Goal: Task Accomplishment & Management: Use online tool/utility

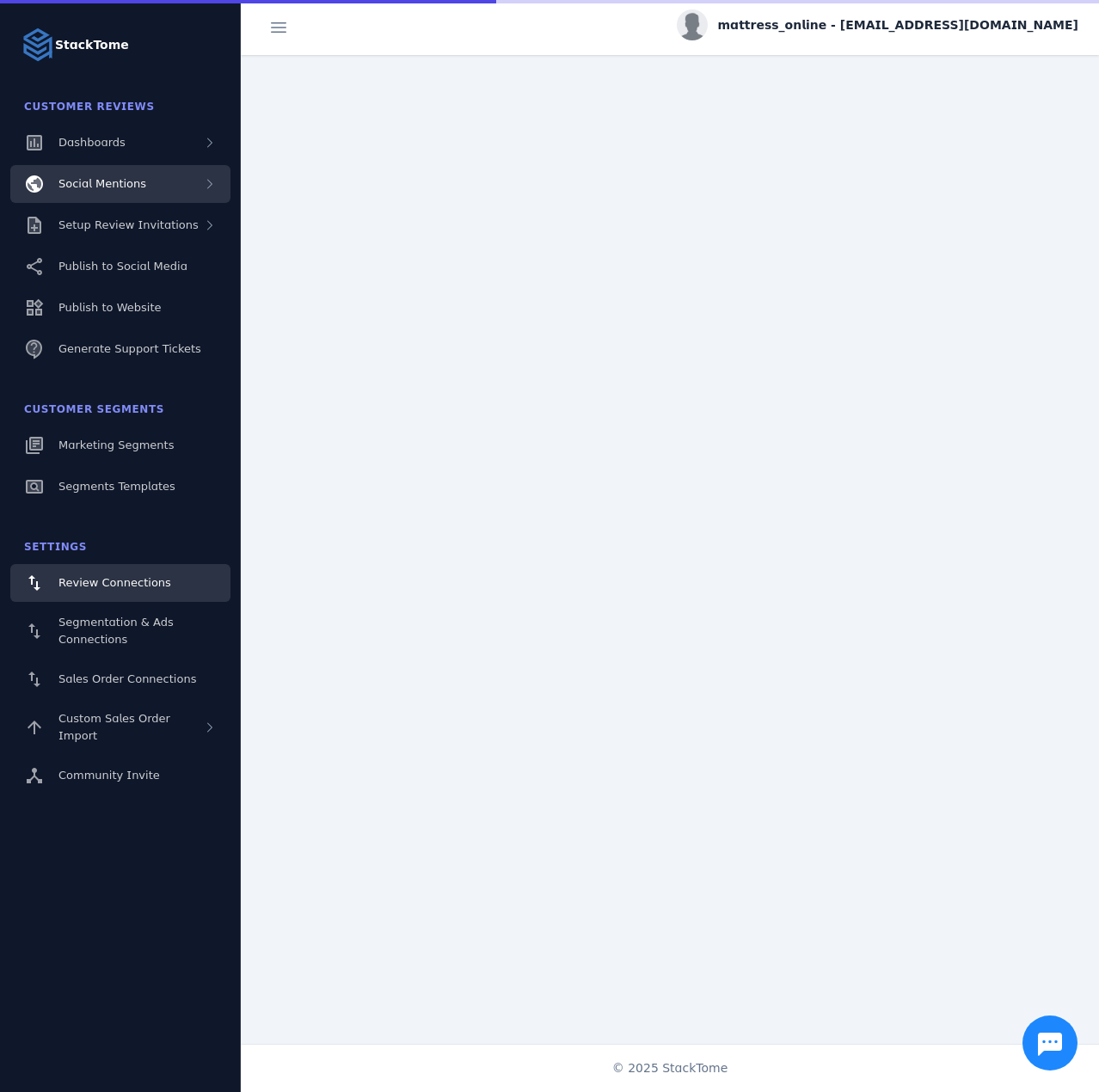
click at [168, 200] on div "Social Mentions" at bounding box center [121, 184] width 220 height 38
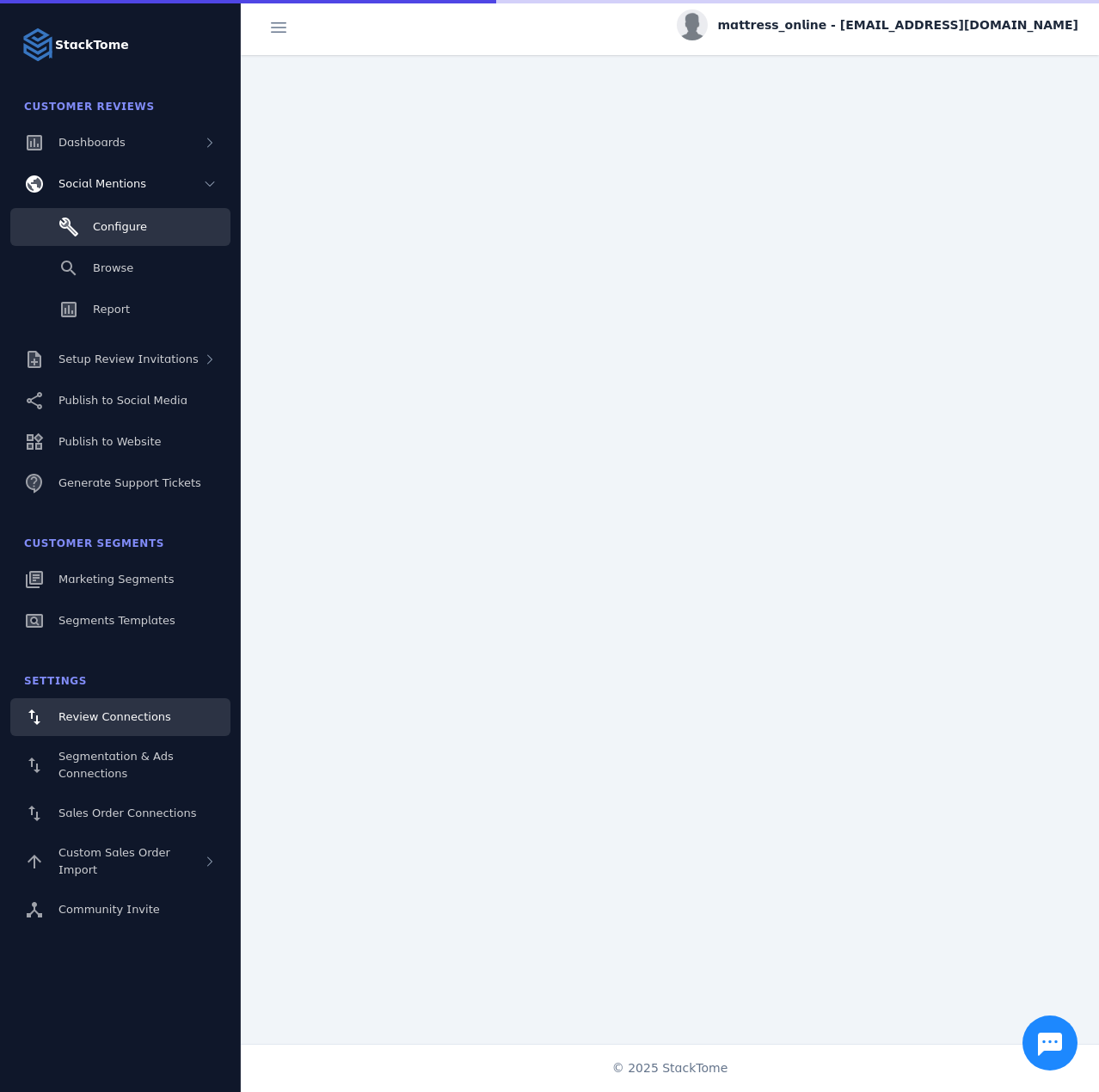
click at [177, 225] on link "Configure" at bounding box center [121, 226] width 220 height 38
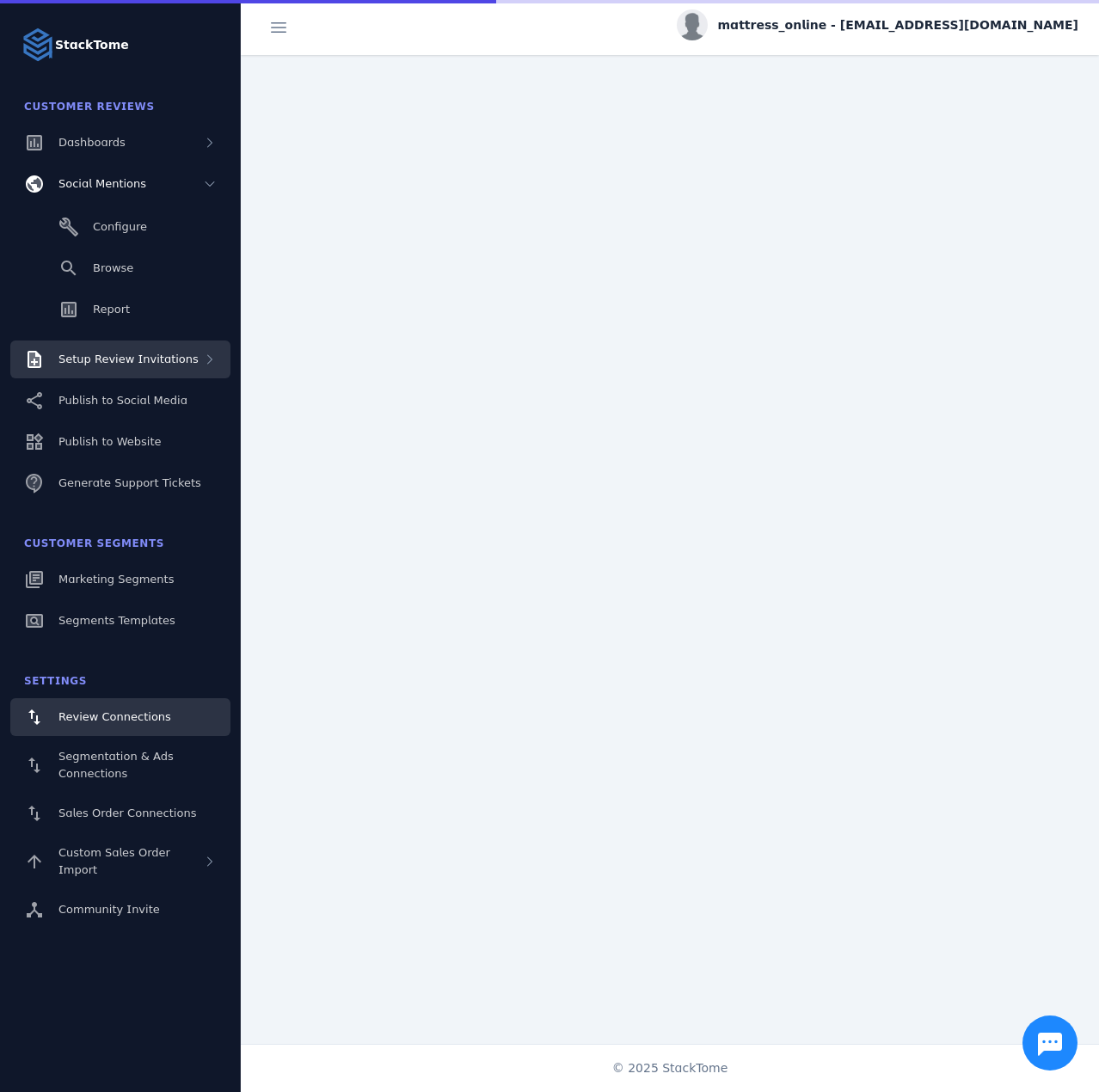
click at [147, 351] on div "Setup Review Invitations" at bounding box center [129, 359] width 140 height 17
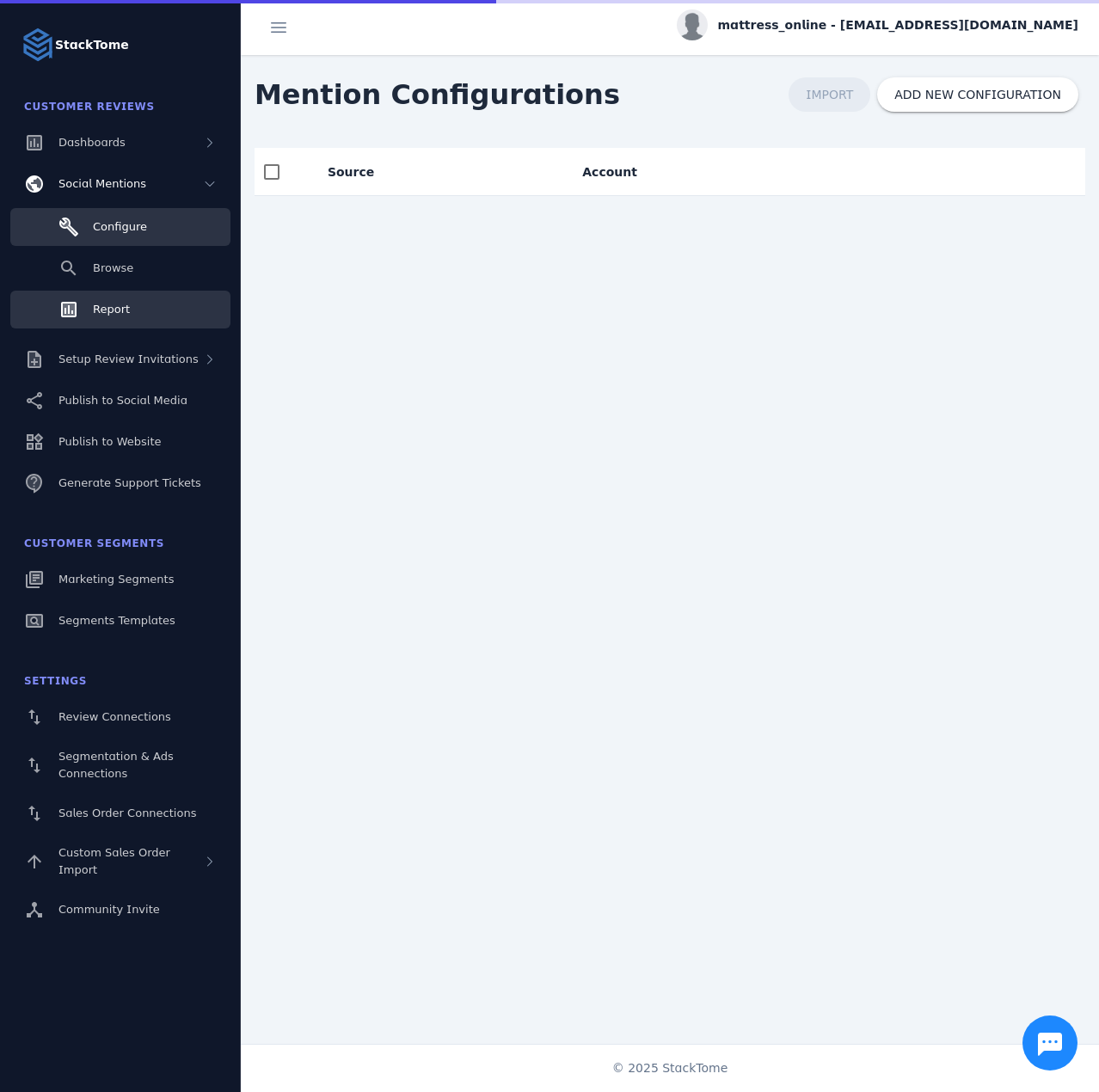
click at [110, 320] on link "Report" at bounding box center [121, 309] width 220 height 38
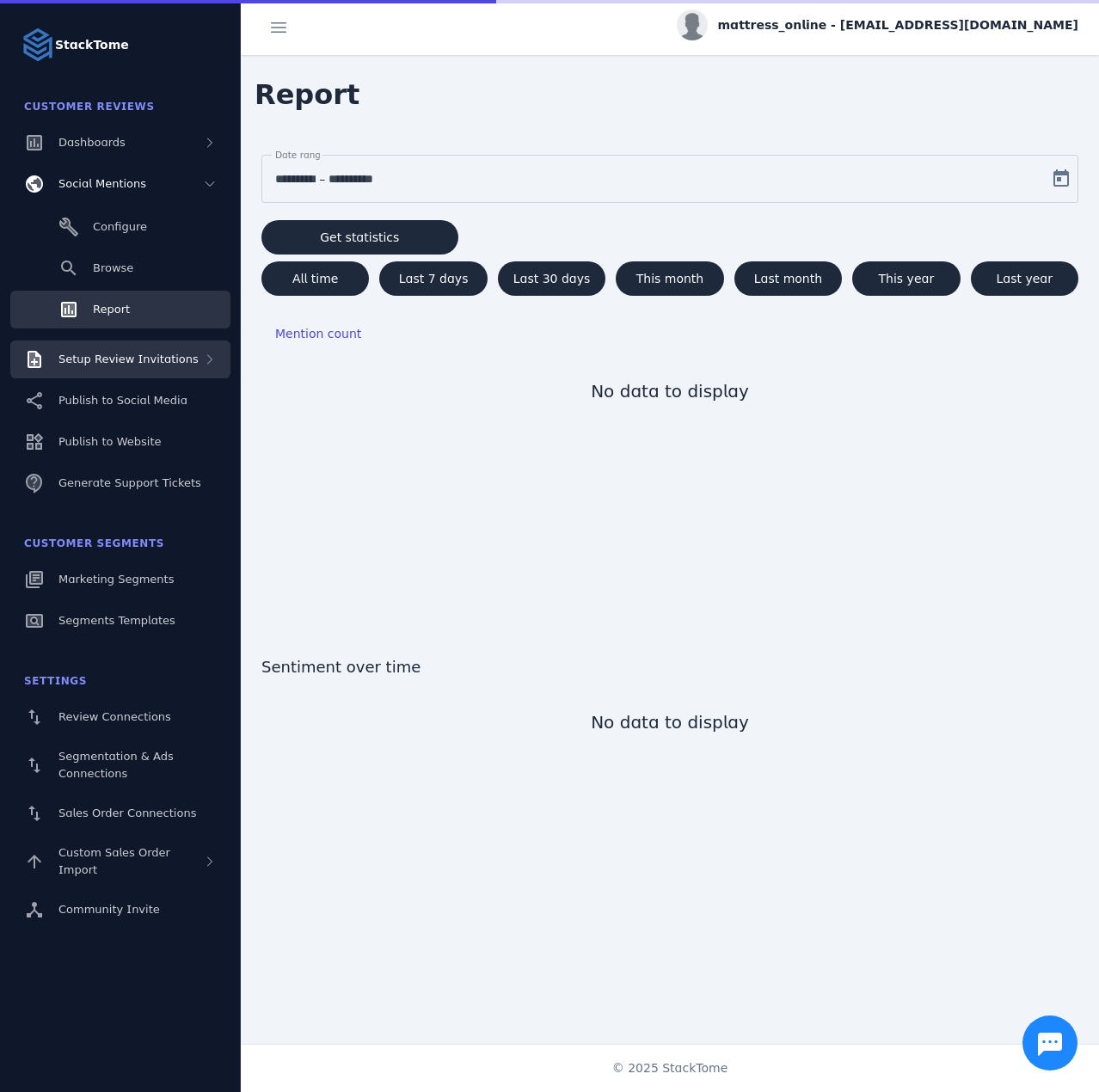
click at [143, 360] on span "Setup Review Invitations" at bounding box center [129, 359] width 140 height 13
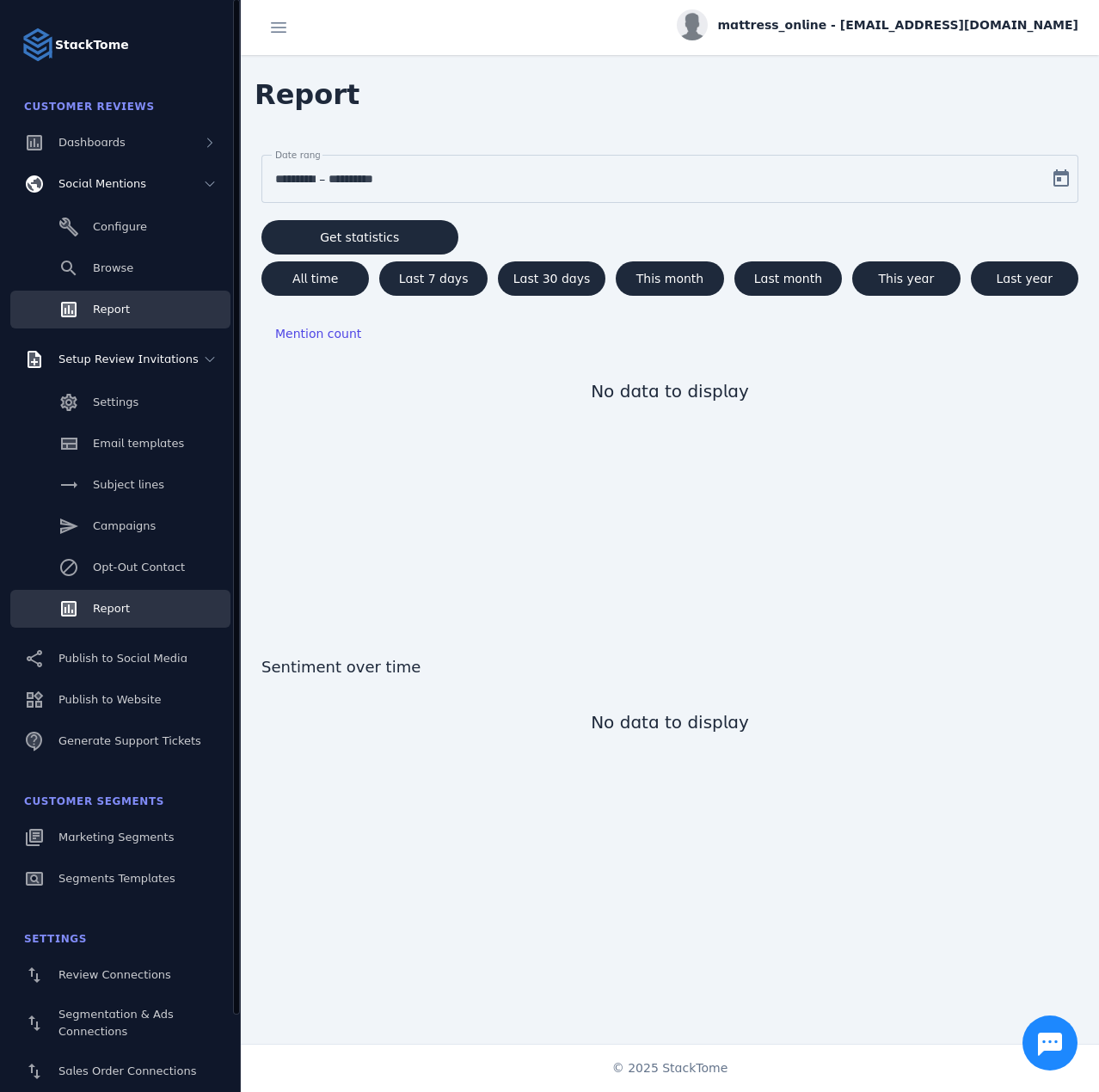
click at [144, 605] on link "Report" at bounding box center [121, 608] width 220 height 38
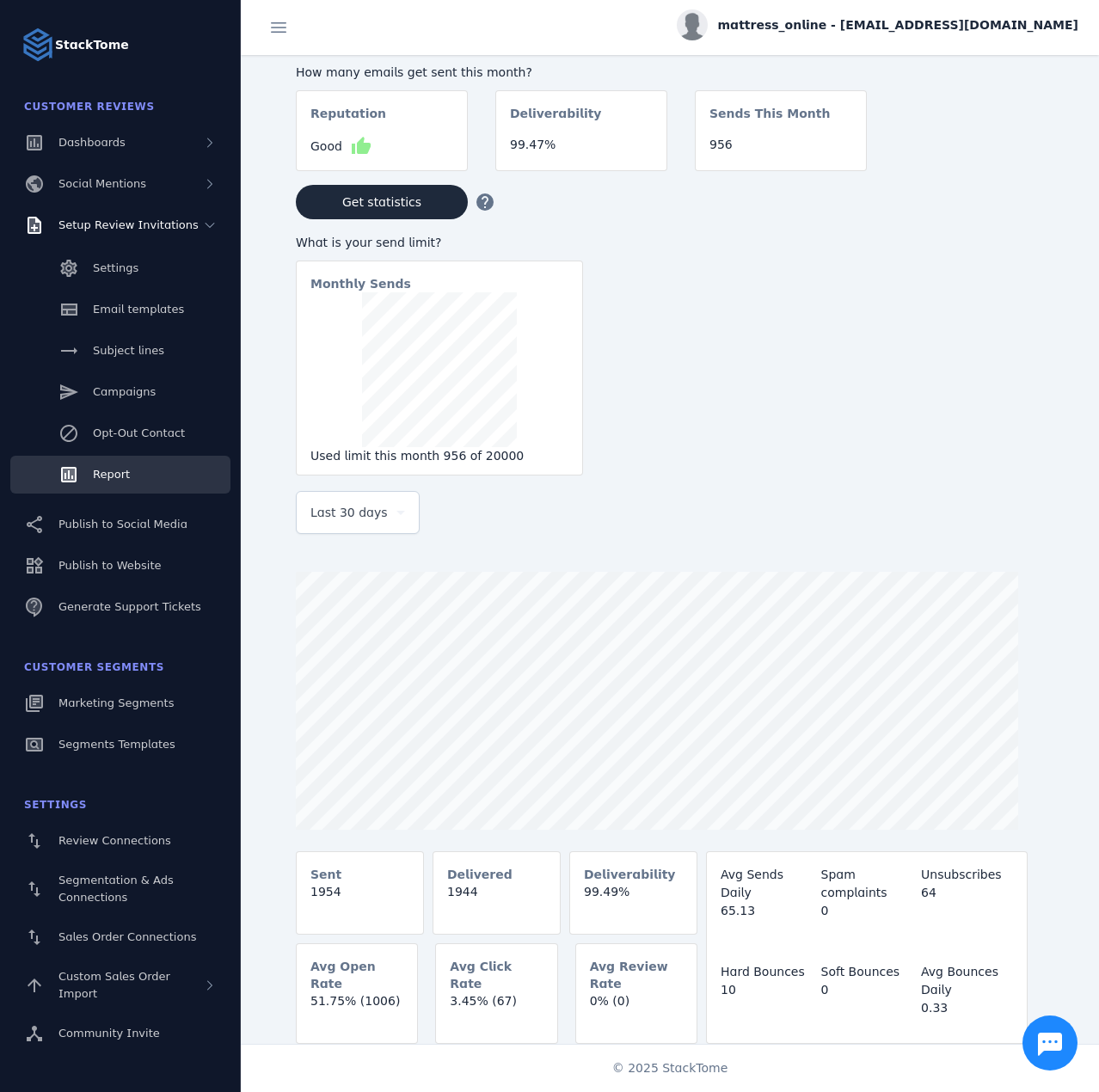
click at [368, 518] on span "Last 30 days" at bounding box center [349, 512] width 77 height 20
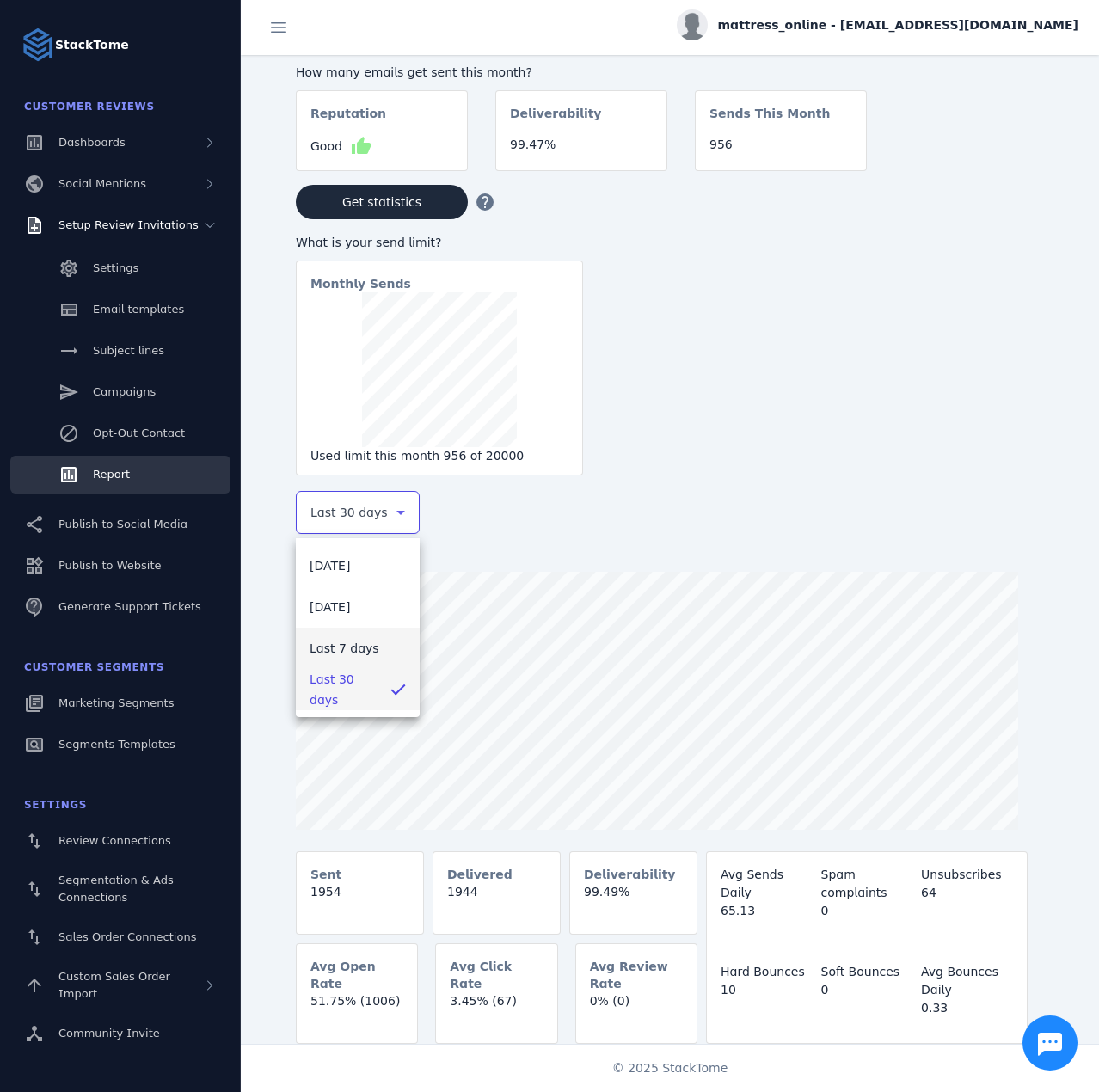
click at [344, 646] on span "Last 7 days" at bounding box center [344, 648] width 69 height 20
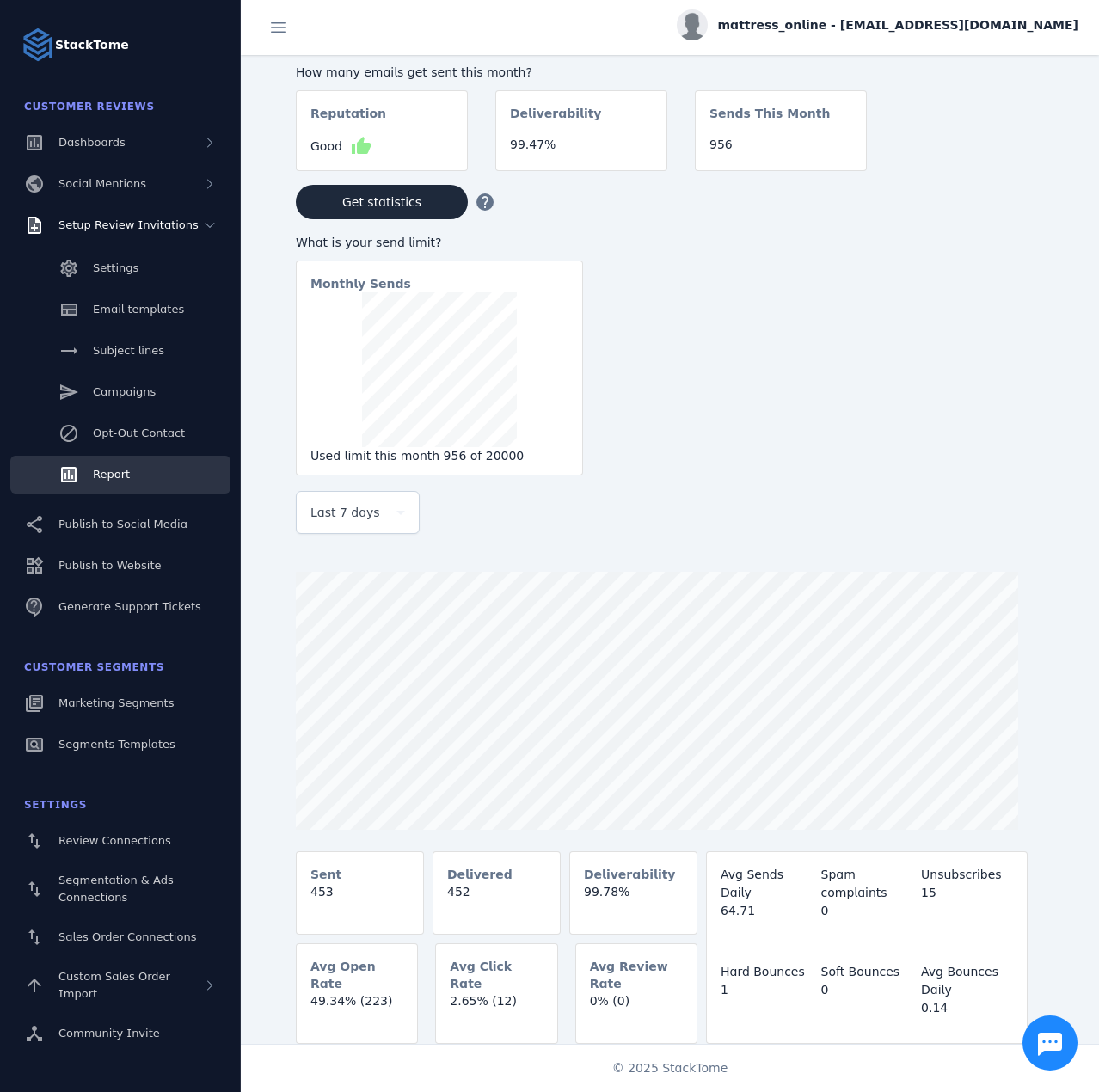
click at [1018, 29] on span "mattress_online - [EMAIL_ADDRESS][DOMAIN_NAME]" at bounding box center [898, 25] width 360 height 18
click at [1022, 158] on span "Sign out" at bounding box center [1024, 165] width 50 height 20
